Goal: Communication & Community: Answer question/provide support

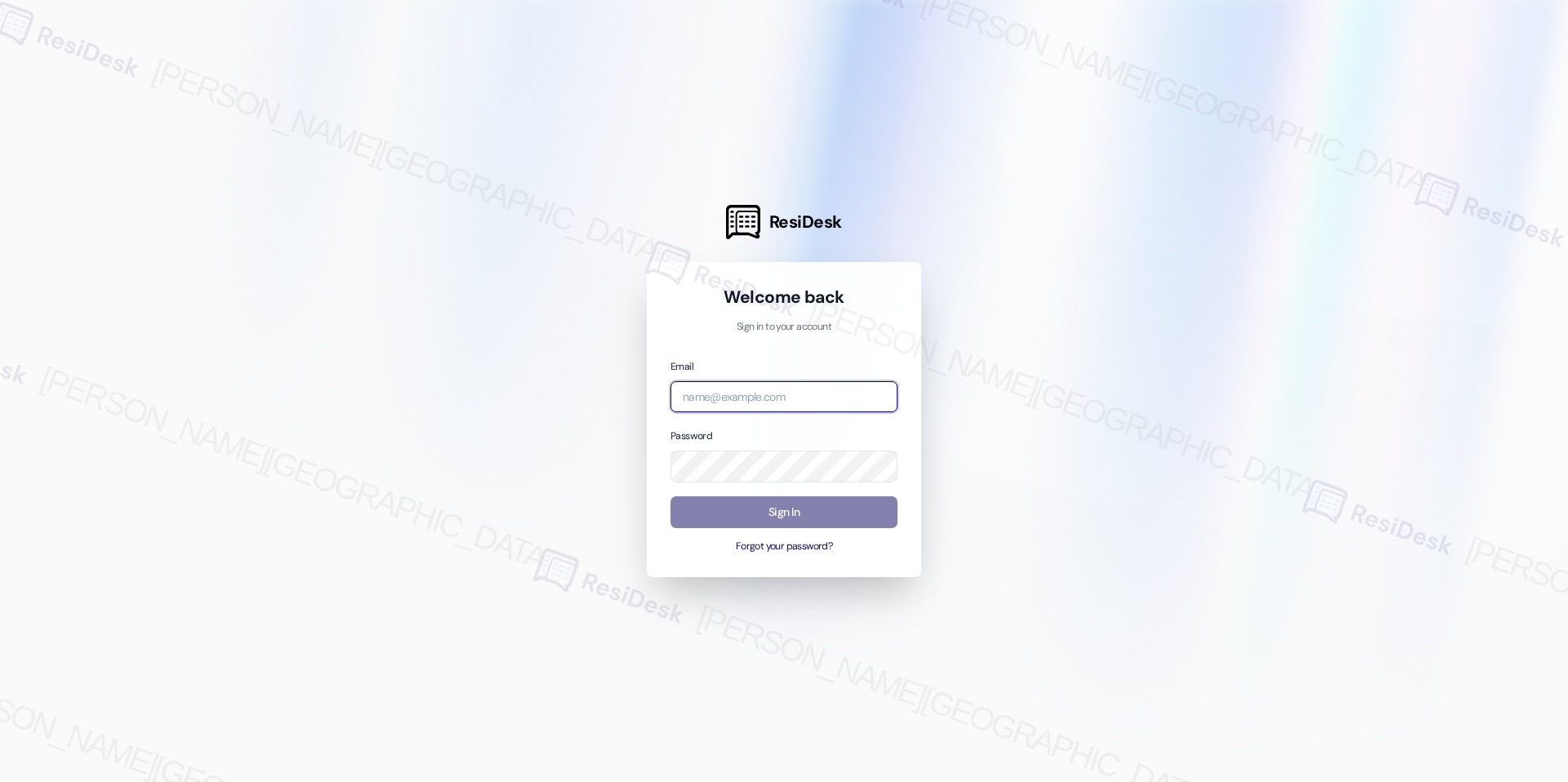
click at [761, 392] on input "email" at bounding box center [784, 398] width 227 height 32
type input "automated-surveys-rj_group-raven.forrosuelo@rj_[DOMAIN_NAME]"
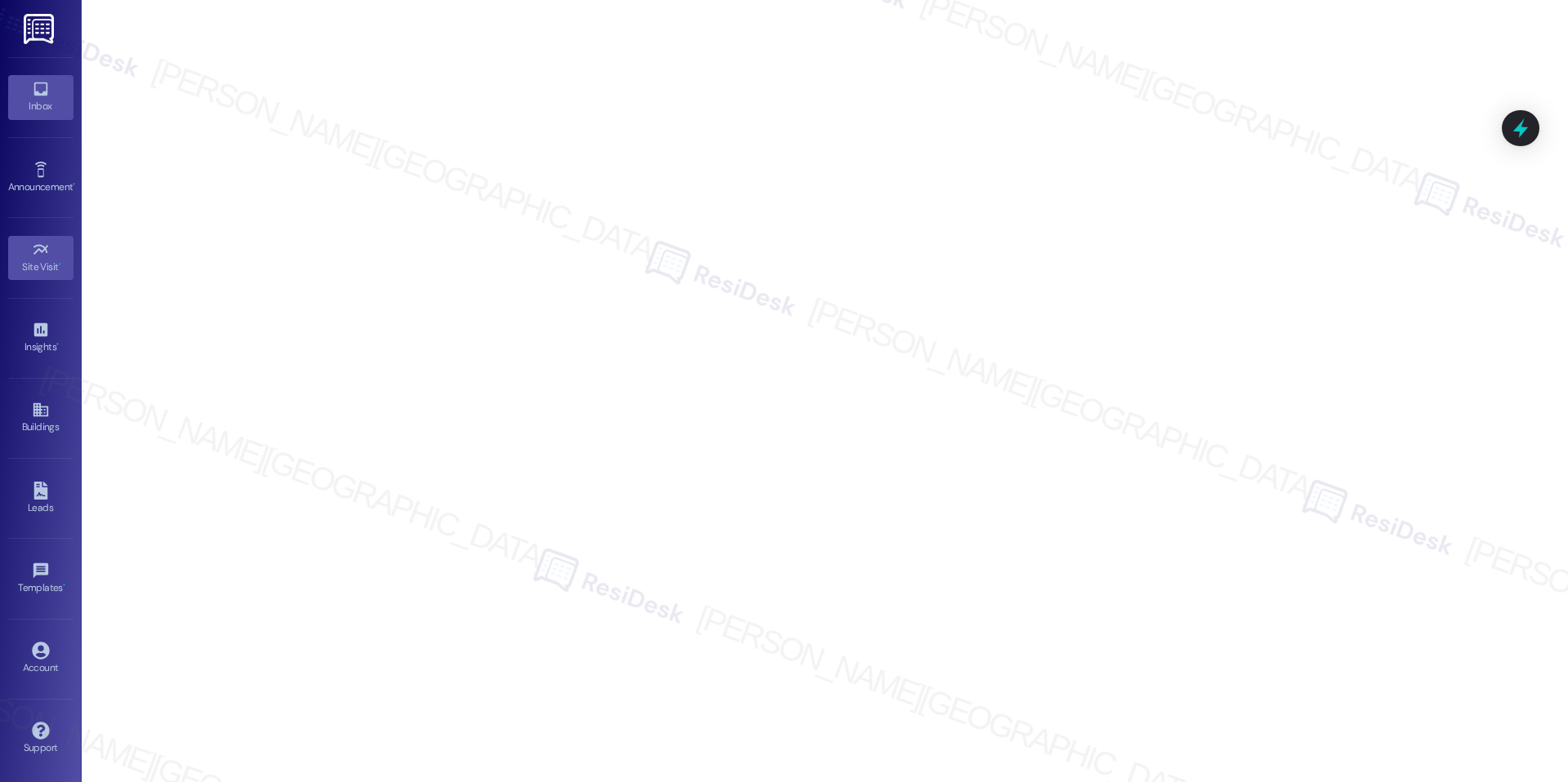
click at [39, 109] on div "Inbox" at bounding box center [41, 106] width 82 height 16
